Goal: Communication & Community: Answer question/provide support

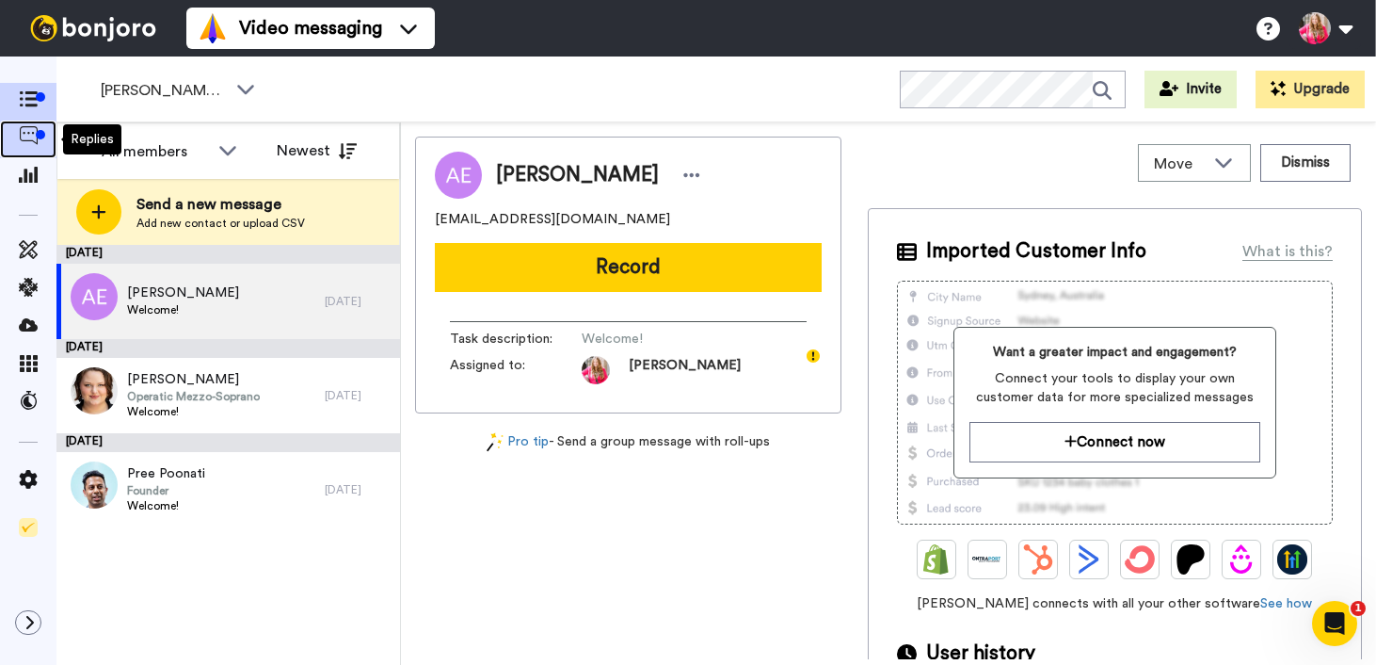
click at [33, 133] on icon at bounding box center [28, 135] width 19 height 19
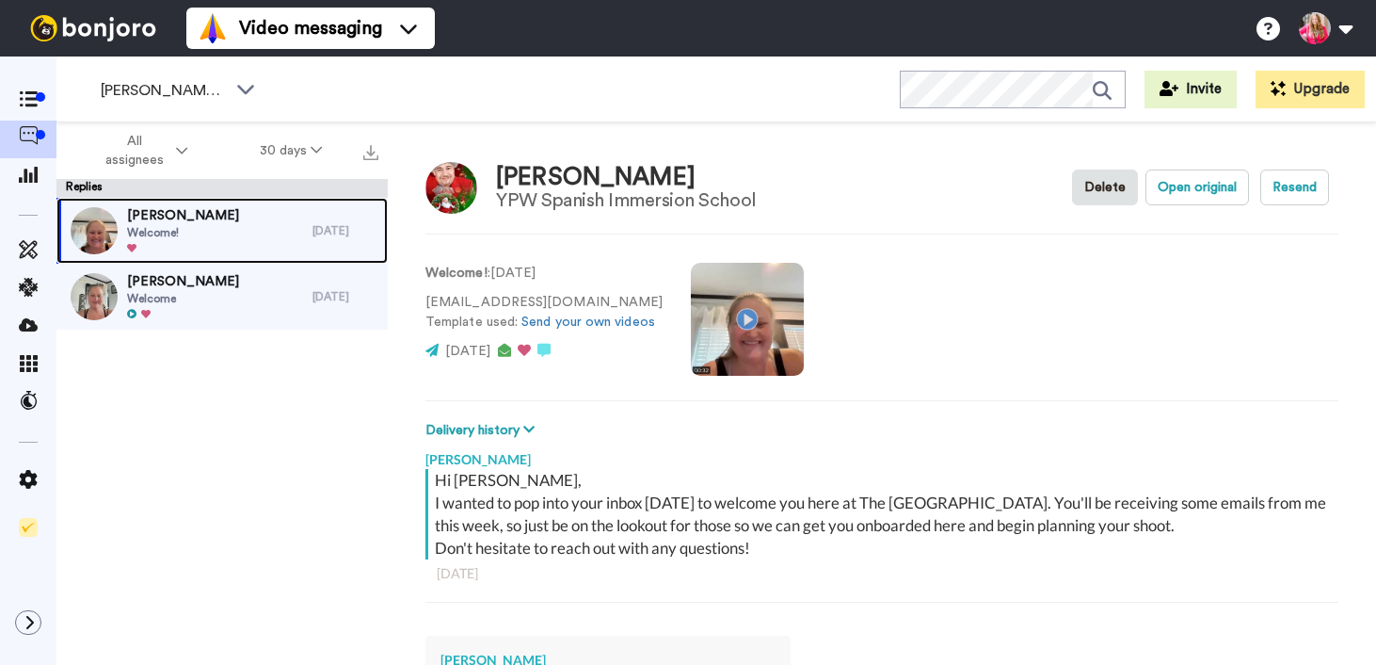
click at [164, 233] on span "Welcome!" at bounding box center [183, 232] width 112 height 15
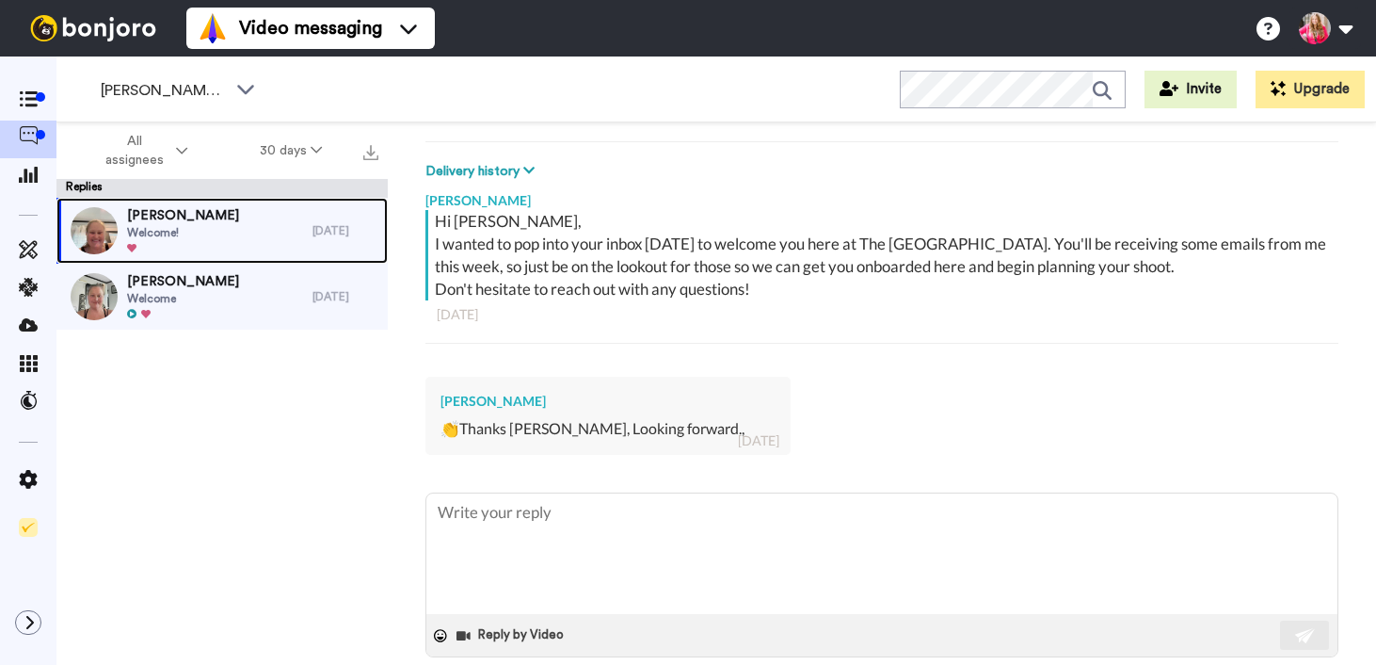
scroll to position [287, 0]
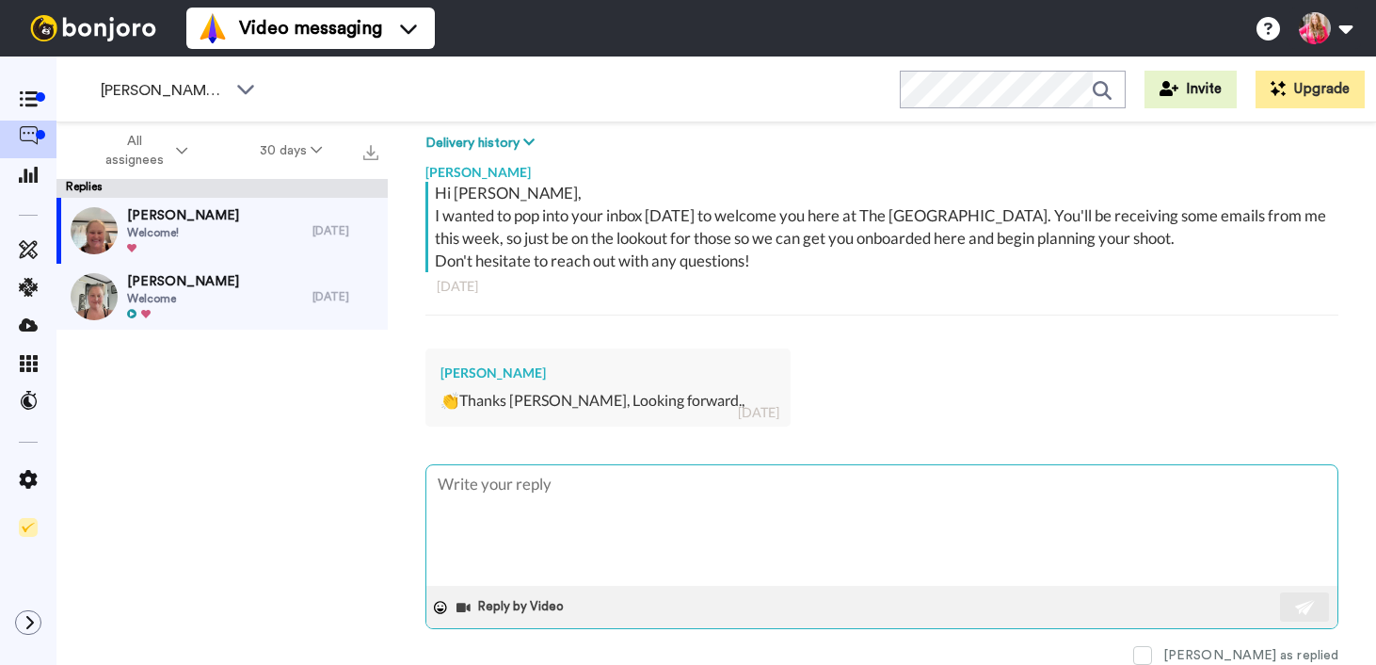
click at [672, 473] on textarea at bounding box center [881, 525] width 911 height 120
click at [506, 610] on button "Reply by Video" at bounding box center [512, 607] width 115 height 28
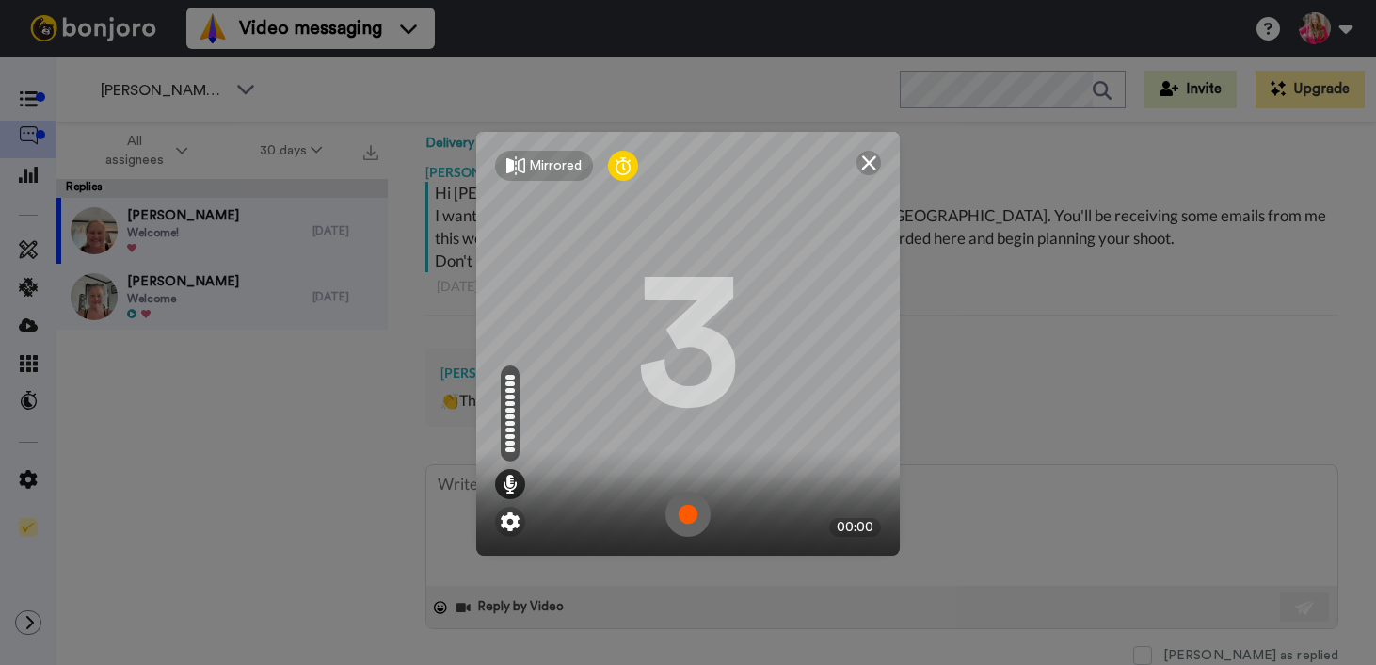
click at [679, 504] on img at bounding box center [688, 513] width 45 height 45
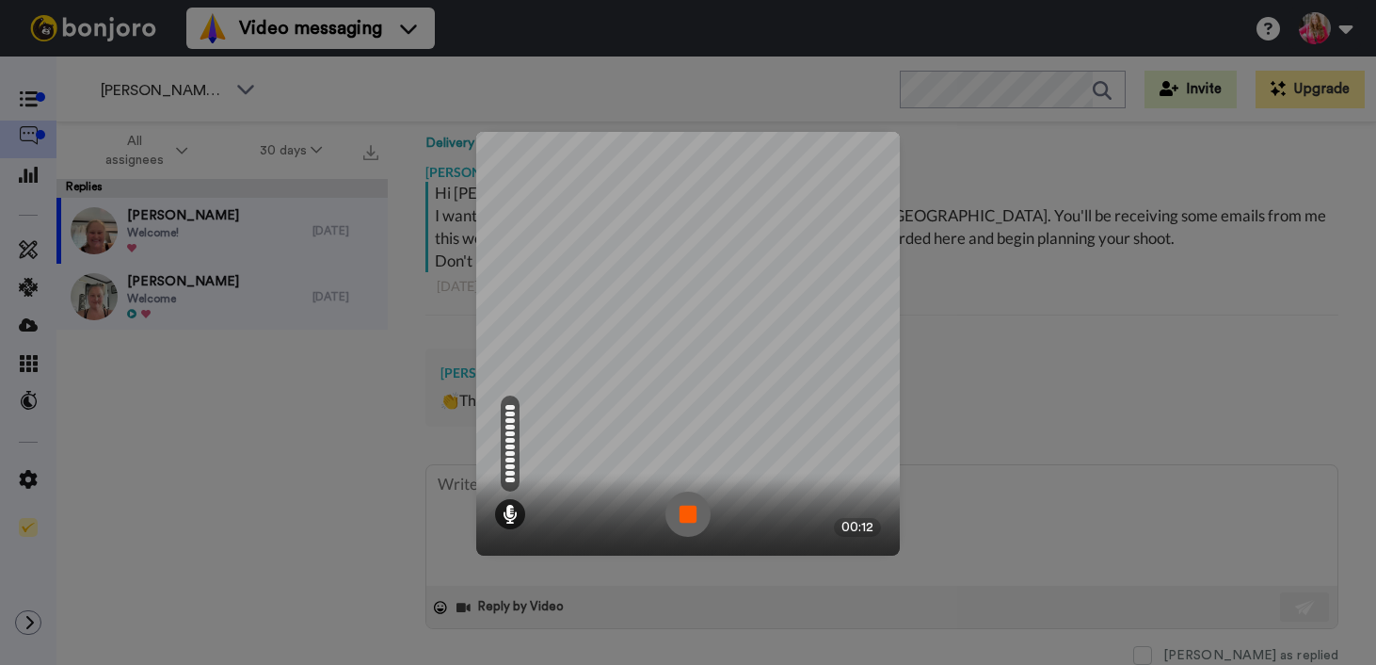
click at [679, 504] on img at bounding box center [688, 513] width 45 height 45
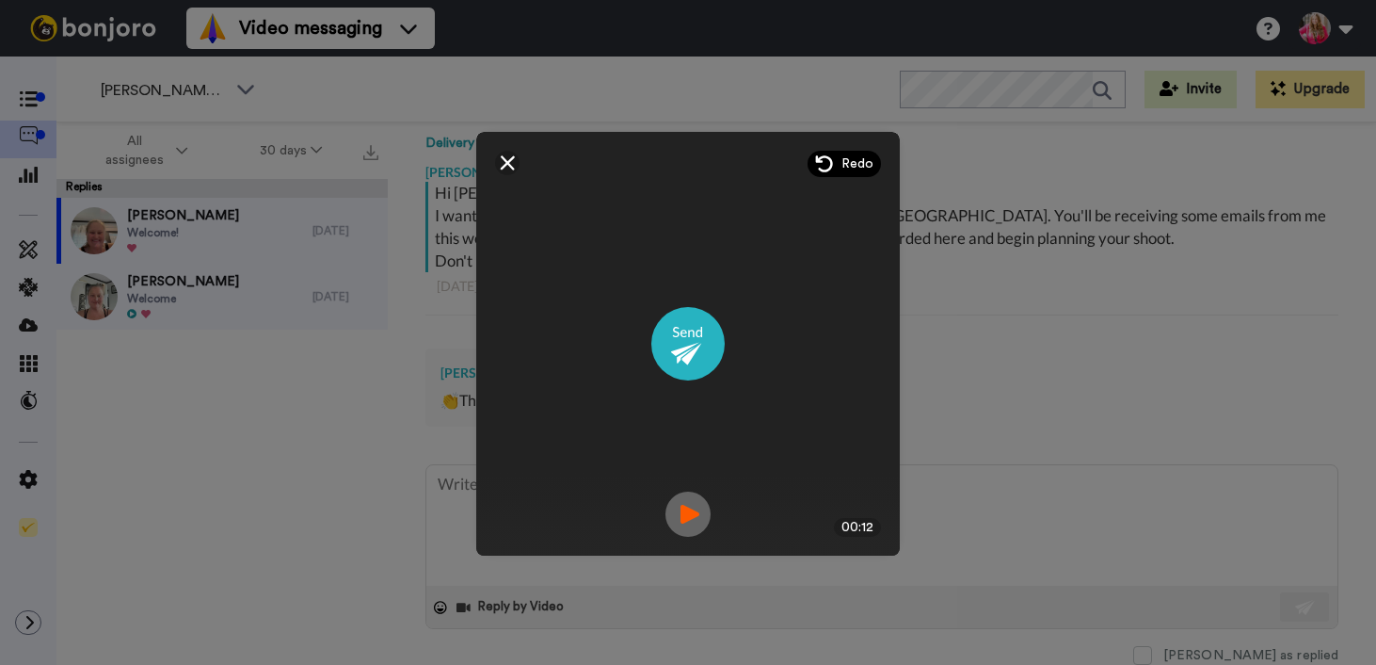
click at [862, 157] on span "Redo" at bounding box center [858, 163] width 32 height 19
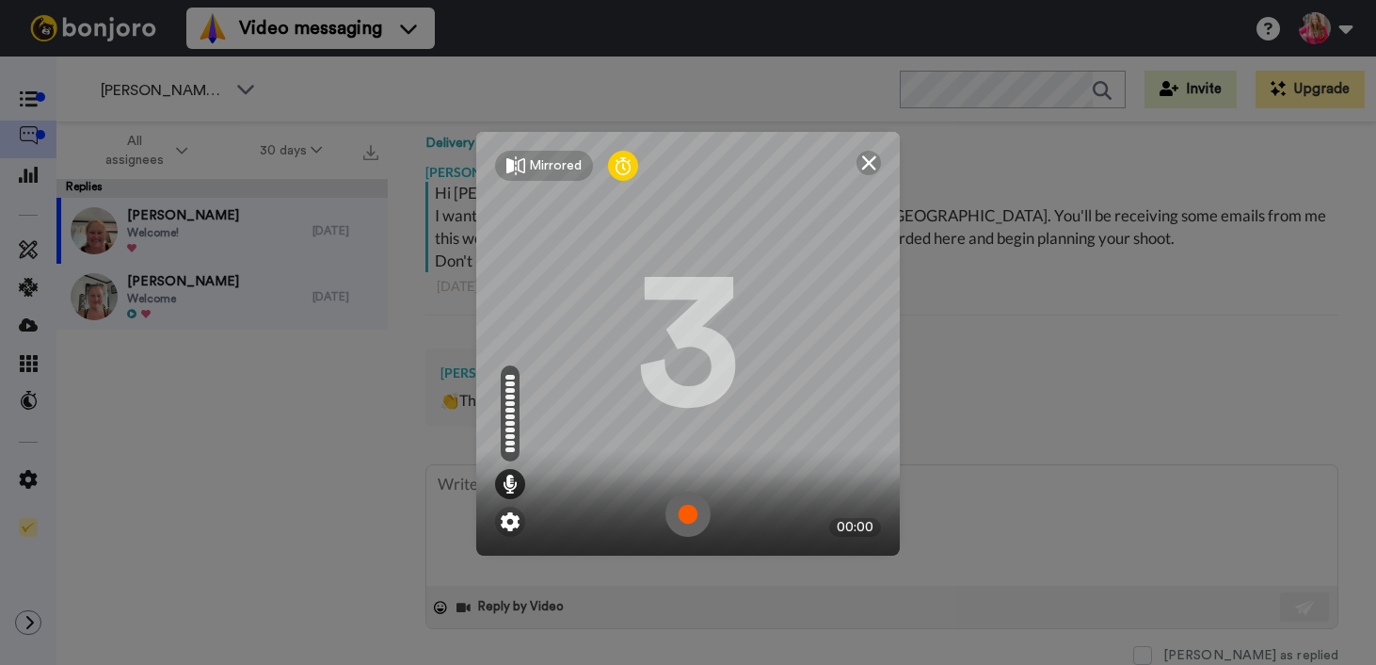
click at [695, 518] on img at bounding box center [688, 513] width 45 height 45
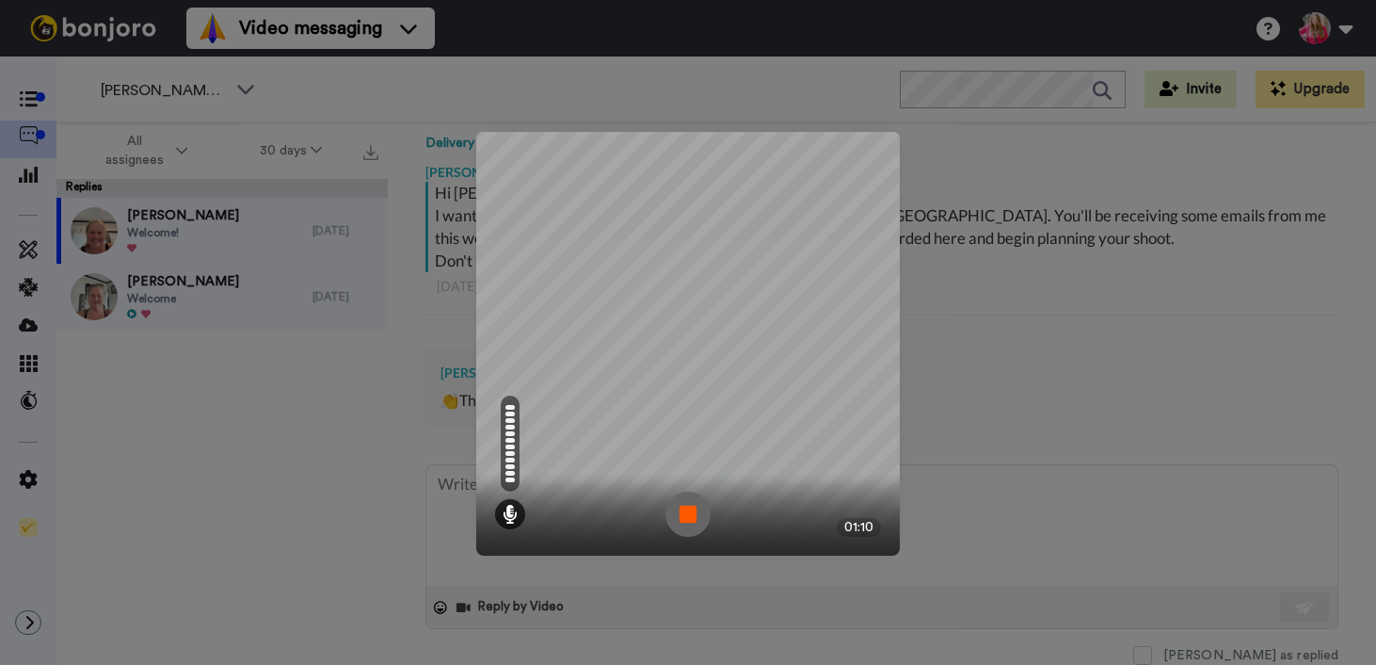
click at [695, 518] on img at bounding box center [688, 513] width 45 height 45
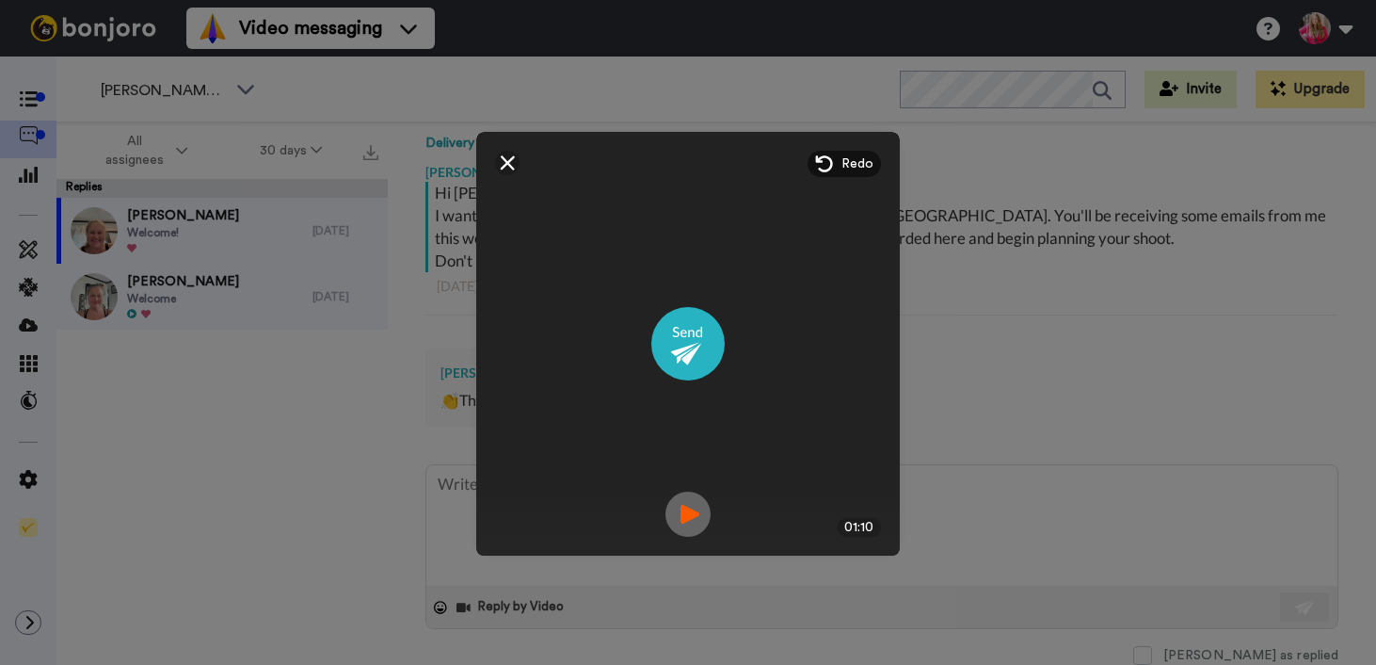
click at [686, 513] on img at bounding box center [688, 513] width 45 height 45
click at [687, 355] on img at bounding box center [687, 343] width 73 height 73
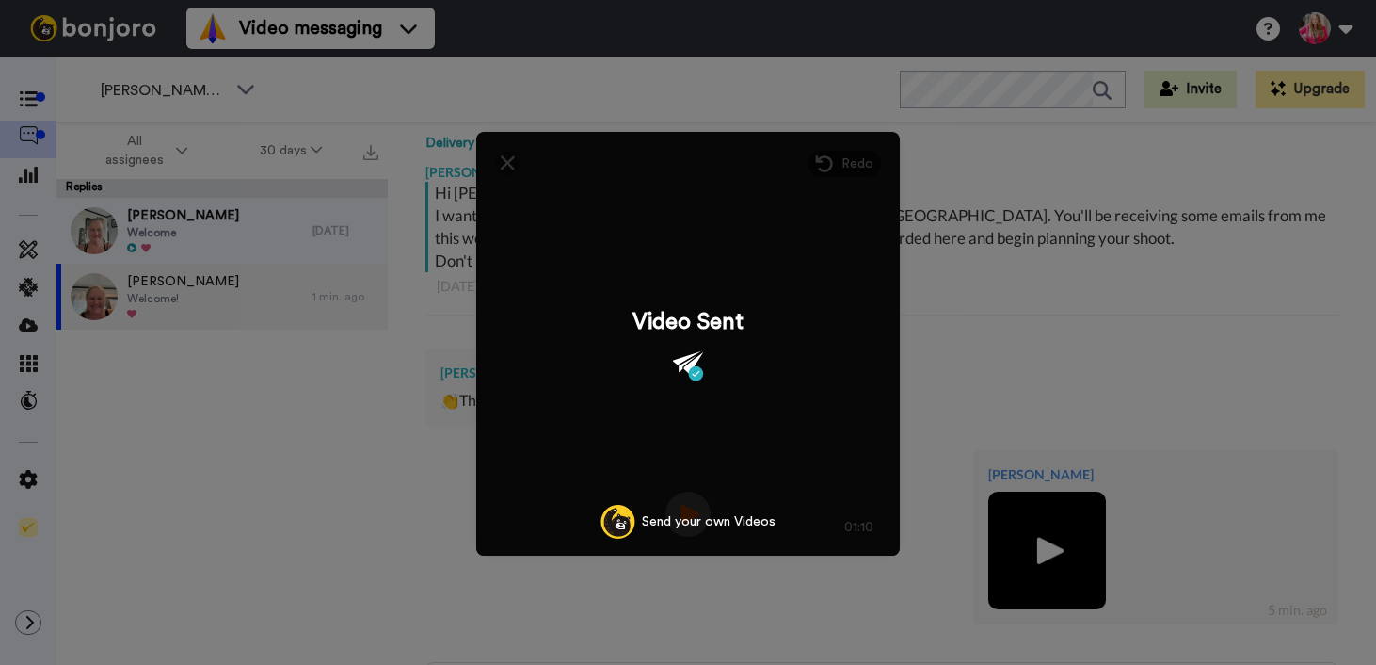
type textarea "x"
